Goal: Task Accomplishment & Management: Use online tool/utility

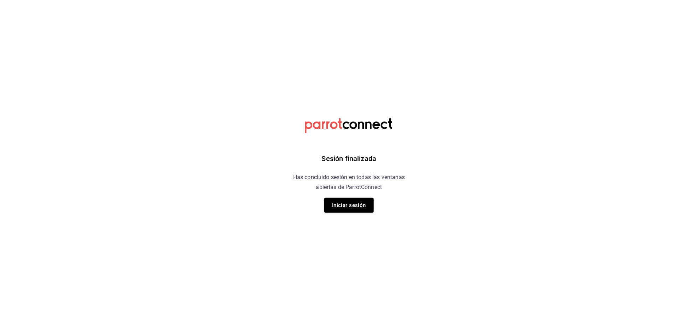
click at [352, 212] on button "Iniciar sesión" at bounding box center [348, 205] width 49 height 15
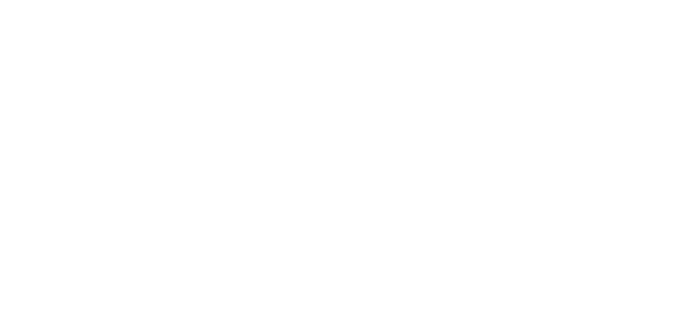
click at [356, 0] on html at bounding box center [349, 0] width 698 height 0
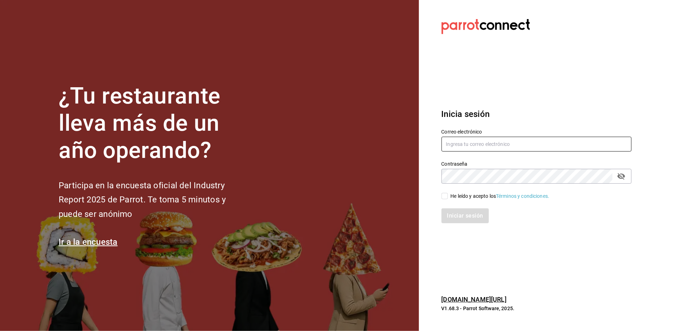
type input "[EMAIL_ADDRESS][DOMAIN_NAME]"
click at [448, 193] on span "He leído y acepto los Términos y condiciones." at bounding box center [499, 196] width 102 height 7
click at [448, 193] on input "He leído y acepto los Términos y condiciones." at bounding box center [445, 196] width 6 height 6
checkbox input "true"
click at [467, 215] on button "Iniciar sesión" at bounding box center [466, 215] width 48 height 15
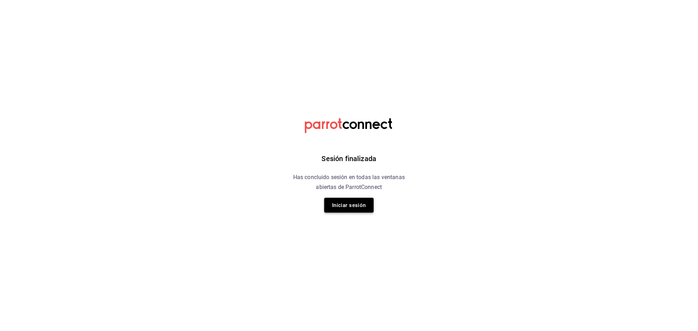
click at [342, 208] on button "Iniciar sesión" at bounding box center [348, 205] width 49 height 15
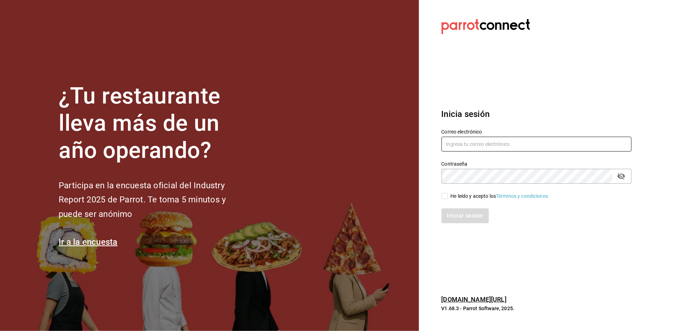
type input "[EMAIL_ADDRESS][DOMAIN_NAME]"
click at [444, 199] on input "He leído y acepto los Términos y condiciones." at bounding box center [445, 196] width 6 height 6
checkbox input "true"
click at [465, 216] on button "Iniciar sesión" at bounding box center [466, 215] width 48 height 15
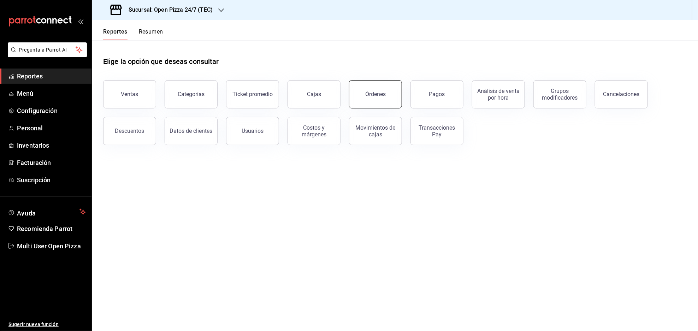
drag, startPoint x: 370, startPoint y: 97, endPoint x: 237, endPoint y: 170, distance: 151.4
click at [369, 97] on button "Órdenes" at bounding box center [375, 94] width 53 height 28
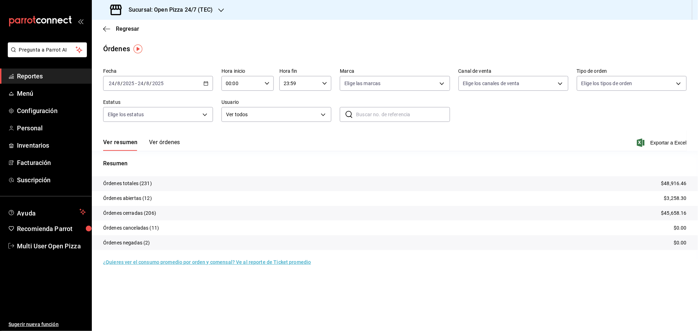
click at [203, 85] on icon "button" at bounding box center [205, 83] width 5 height 5
click at [140, 186] on span "Rango de fechas" at bounding box center [136, 183] width 55 height 7
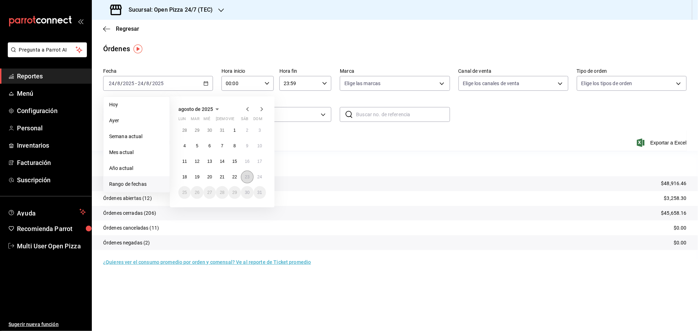
click at [243, 174] on button "23" at bounding box center [247, 177] width 12 height 13
click at [262, 177] on button "24" at bounding box center [260, 177] width 12 height 13
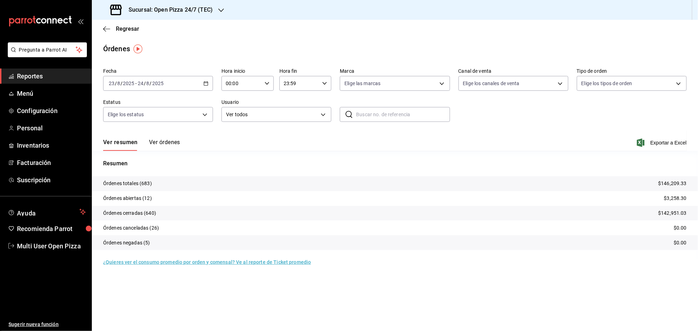
click at [262, 87] on div "00:00 Hora inicio" at bounding box center [247, 83] width 52 height 15
drag, startPoint x: 235, startPoint y: 98, endPoint x: 310, endPoint y: 111, distance: 76.0
click at [235, 99] on button "08" at bounding box center [234, 96] width 23 height 14
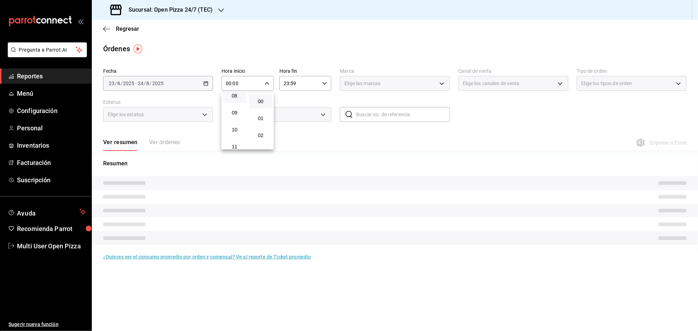
type input "08:00"
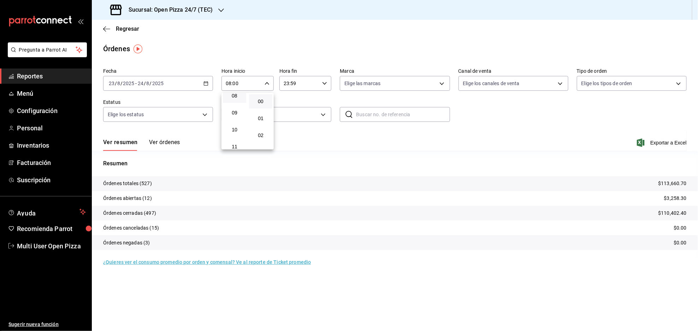
click at [333, 48] on div at bounding box center [349, 165] width 698 height 331
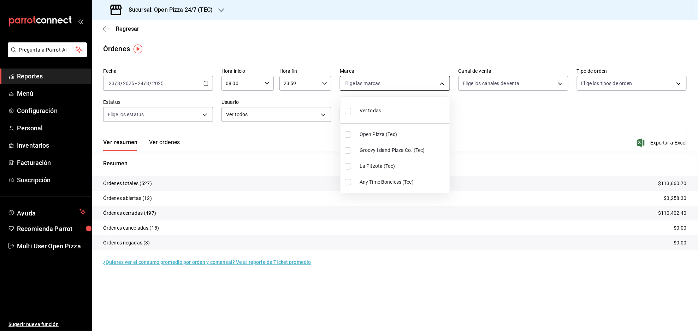
click at [436, 82] on body "Pregunta a Parrot AI Reportes Menú Configuración Personal Inventarios Facturaci…" at bounding box center [349, 165] width 698 height 331
click at [351, 165] on label at bounding box center [349, 166] width 9 height 6
click at [351, 165] on input "checkbox" at bounding box center [348, 166] width 6 height 6
checkbox input "false"
drag, startPoint x: 383, startPoint y: 27, endPoint x: 378, endPoint y: 28, distance: 5.1
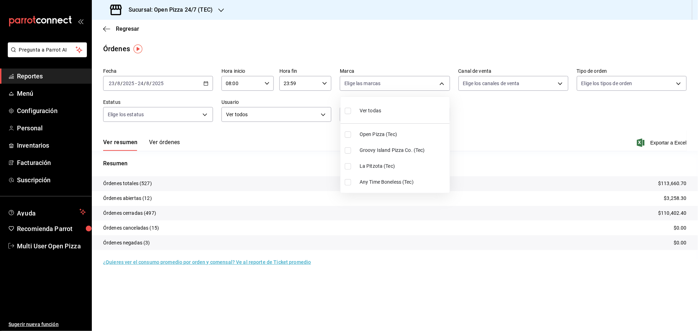
click at [382, 27] on div at bounding box center [349, 165] width 698 height 331
click at [212, 1] on div "Sucursal: Open Pizza 24/7 (TEC)" at bounding box center [161, 10] width 129 height 20
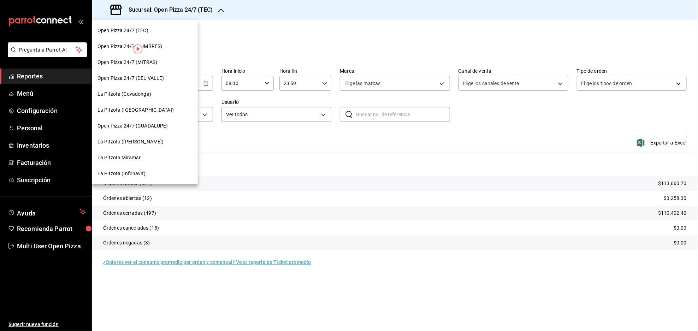
click at [158, 47] on span "Open Pizza 24/7 (CUMBRES)" at bounding box center [129, 46] width 65 height 7
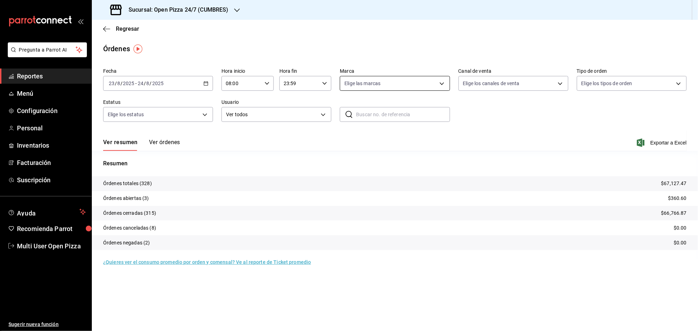
click at [442, 84] on body "Pregunta a Parrot AI Reportes Menú Configuración Personal Inventarios Facturaci…" at bounding box center [349, 165] width 698 height 331
click at [349, 167] on input "checkbox" at bounding box center [348, 166] width 6 height 6
checkbox input "true"
type input "4e0e84da-8f29-47bc-88bf-fd2023ad32ec"
click at [427, 53] on div at bounding box center [349, 165] width 698 height 331
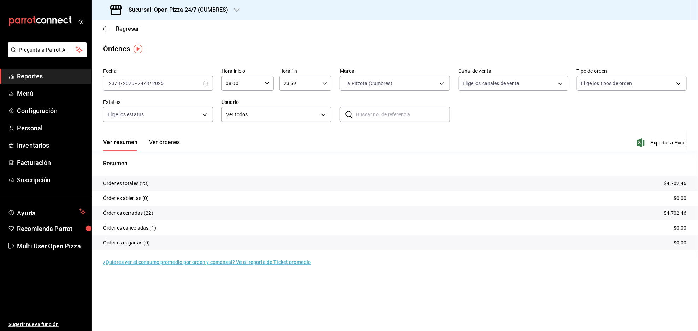
click at [163, 146] on button "Ver órdenes" at bounding box center [164, 145] width 31 height 12
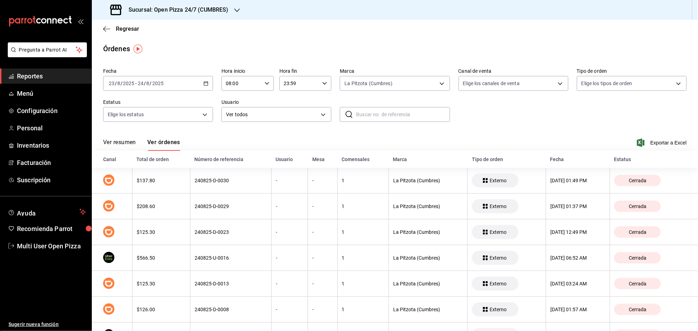
click at [658, 141] on span "Exportar a Excel" at bounding box center [662, 142] width 48 height 8
